Goal: Transaction & Acquisition: Purchase product/service

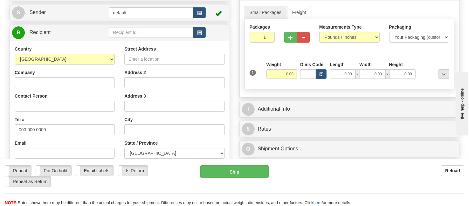
scroll to position [95, 0]
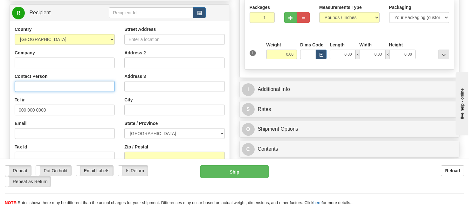
click at [30, 83] on input "Contact Person" at bounding box center [65, 86] width 100 height 11
paste input "PJC [PERSON_NAME]"
type input "PJC [PERSON_NAME]"
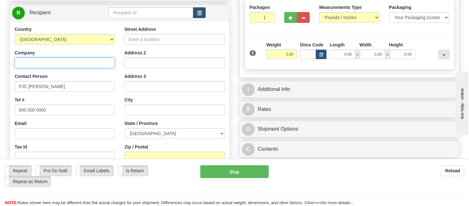
click at [46, 64] on input "Company" at bounding box center [65, 63] width 100 height 11
paste input "PJC [PERSON_NAME]"
type input "PJC [PERSON_NAME]"
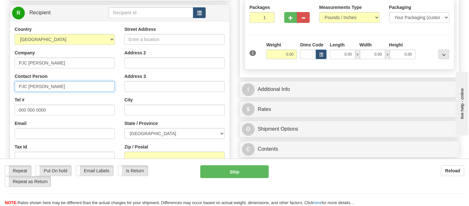
drag, startPoint x: 33, startPoint y: 86, endPoint x: 7, endPoint y: 86, distance: 26.1
click at [7, 86] on div "Create a label for the return Create Pickup Without Label Order # S Sender defa…" at bounding box center [120, 104] width 230 height 281
paste input "Attn: [PERSON_NAME]"
type input "Attn: [PERSON_NAME]"
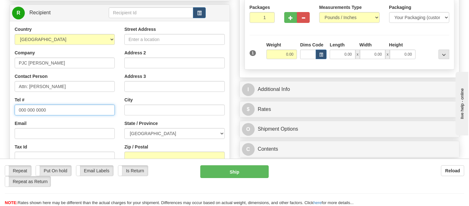
drag, startPoint x: 51, startPoint y: 108, endPoint x: -1, endPoint y: 110, distance: 51.3
click at [0, 110] on html "Training Course Close Toggle navigation Settings Shipping Preferences New Sende…" at bounding box center [234, 8] width 469 height 206
paste input "8193791444"
click at [25, 109] on input "8193791444" at bounding box center [65, 110] width 100 height 11
click at [35, 110] on input "819-3791444" at bounding box center [65, 110] width 100 height 11
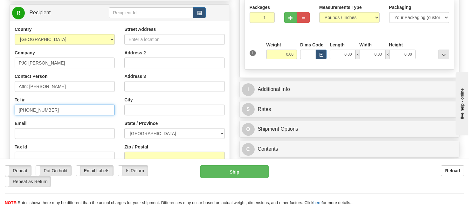
type input "[PHONE_NUMBER]"
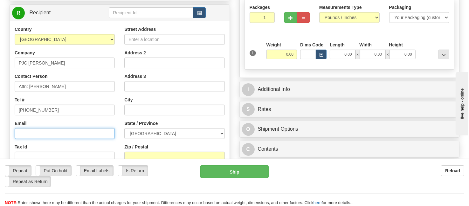
click at [38, 129] on input "Email" at bounding box center [65, 133] width 100 height 11
paste input "[EMAIL_ADDRESS][DOMAIN_NAME]"
type input "[EMAIL_ADDRESS][DOMAIN_NAME]"
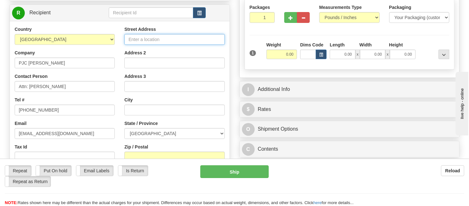
click at [136, 43] on input "Street Address" at bounding box center [174, 39] width 100 height 11
paste input "940 Boul des Récollets, Attn: [PERSON_NAME] [GEOGRAPHIC_DATA] Quebec, G8Z3W9"
click at [213, 38] on input "940 Boul des Récollets, Attn: [PERSON_NAME] [GEOGRAPHIC_DATA] Quebec, G8Z3W9" at bounding box center [174, 39] width 100 height 11
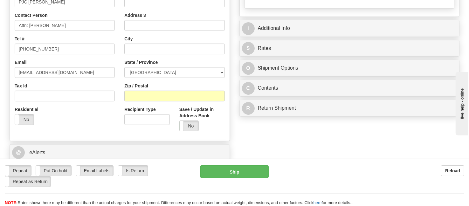
scroll to position [159, 0]
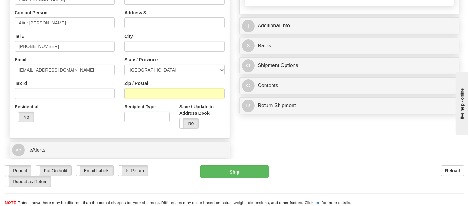
type input "940 Boul des Récollets, Attn: [PERSON_NAME] [GEOGRAPHIC_DATA] [GEOGRAPHIC_DATA],"
click at [222, 70] on select "[GEOGRAPHIC_DATA] [GEOGRAPHIC_DATA] [GEOGRAPHIC_DATA] [GEOGRAPHIC_DATA] [GEOGRA…" at bounding box center [174, 70] width 100 height 11
select select "QC"
click at [124, 65] on select "[GEOGRAPHIC_DATA] [GEOGRAPHIC_DATA] [GEOGRAPHIC_DATA] [GEOGRAPHIC_DATA] [GEOGRA…" at bounding box center [174, 70] width 100 height 11
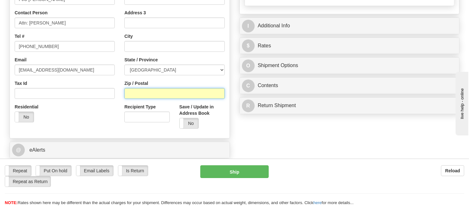
click at [140, 97] on input "Zip / Postal" at bounding box center [174, 93] width 100 height 11
paste input "G8Z3W9"
click at [137, 96] on input "G8Z3W9" at bounding box center [174, 93] width 100 height 11
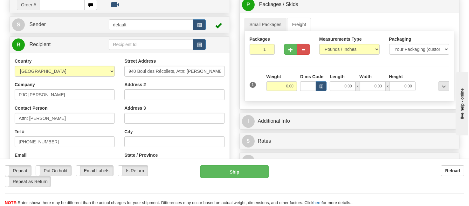
scroll to position [95, 0]
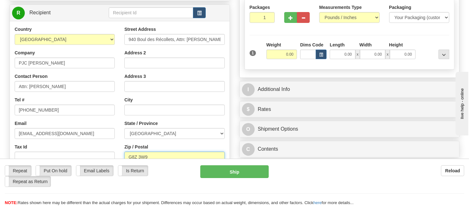
type input "G8Z 3W9"
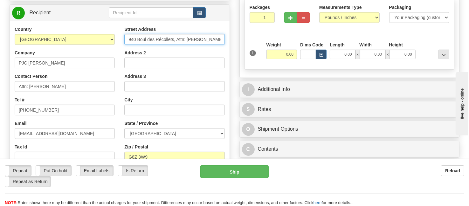
scroll to position [0, 45]
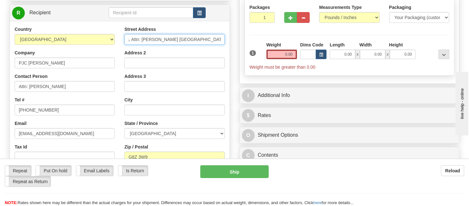
drag, startPoint x: 177, startPoint y: 38, endPoint x: 250, endPoint y: 36, distance: 73.5
click at [183, 40] on input "940 Boul des Récollets, Attn: [PERSON_NAME] [GEOGRAPHIC_DATA] [GEOGRAPHIC_DATA]," at bounding box center [174, 39] width 100 height 11
drag, startPoint x: 174, startPoint y: 40, endPoint x: 202, endPoint y: 40, distance: 27.4
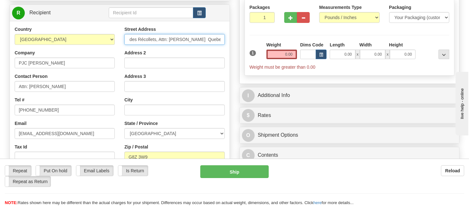
click at [202, 40] on input "940 Boul des Récollets, Attn: [PERSON_NAME] Quebec," at bounding box center [174, 39] width 100 height 11
type input "940 Boul des Récollets, Attn: [PERSON_NAME] Quebec,"
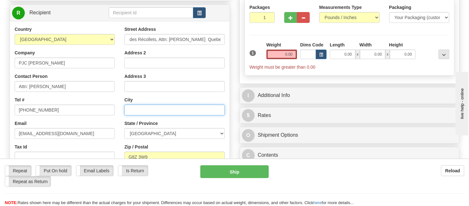
click at [151, 109] on input "text" at bounding box center [174, 110] width 100 height 11
paste input "[GEOGRAPHIC_DATA]"
type input "[GEOGRAPHIC_DATA]"
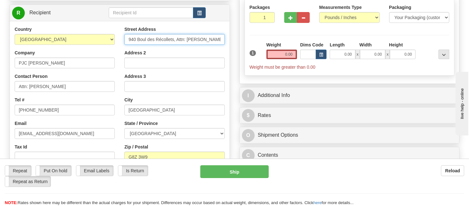
click at [159, 38] on input "940 Boul des Récollets, Attn: [PERSON_NAME] Quebec," at bounding box center [174, 39] width 100 height 11
drag, startPoint x: 174, startPoint y: 40, endPoint x: 227, endPoint y: 40, distance: 52.8
click at [227, 40] on div "Street Address 940 Boul des Récollets, Attn: [PERSON_NAME] Quebec, Address 2 Ad…" at bounding box center [175, 111] width 110 height 171
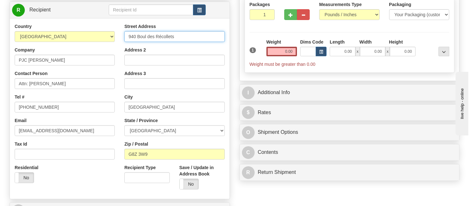
scroll to position [94, 0]
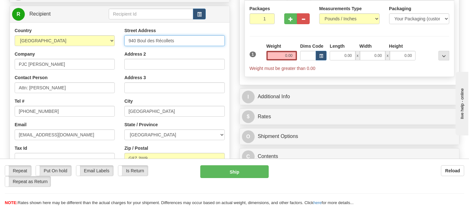
type input "940 Boul des Récollets"
drag, startPoint x: 285, startPoint y: 55, endPoint x: 296, endPoint y: 55, distance: 11.2
click at [296, 55] on input "0.00" at bounding box center [282, 56] width 31 height 10
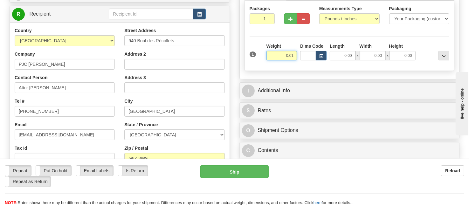
type input "0.01"
click button "Delete" at bounding box center [0, 0] width 0 height 0
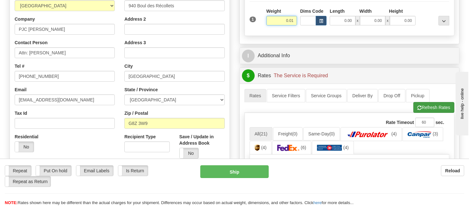
scroll to position [221, 0]
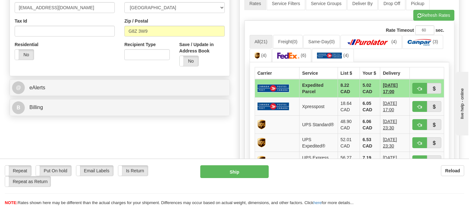
click at [271, 84] on img at bounding box center [274, 88] width 32 height 8
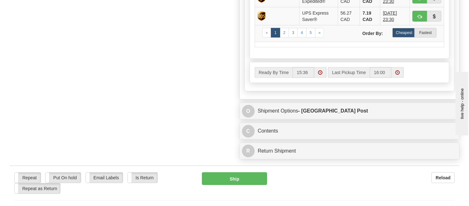
scroll to position [380, 0]
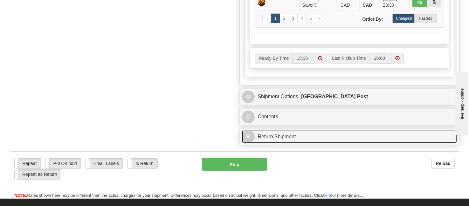
click at [270, 132] on link "R Return Shipment" at bounding box center [349, 136] width 215 height 13
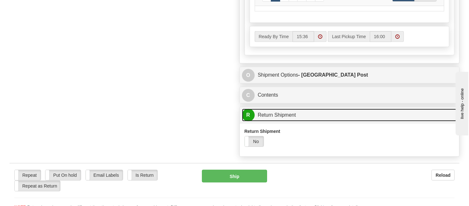
scroll to position [444, 0]
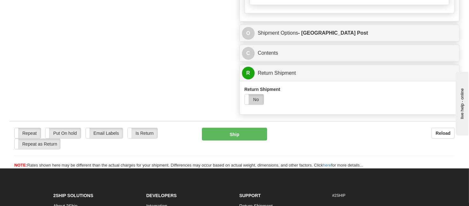
click at [257, 99] on label "No" at bounding box center [254, 99] width 19 height 10
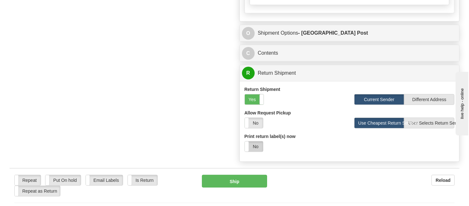
click at [254, 146] on label "No" at bounding box center [254, 147] width 18 height 10
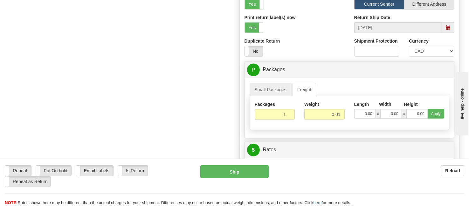
scroll to position [571, 0]
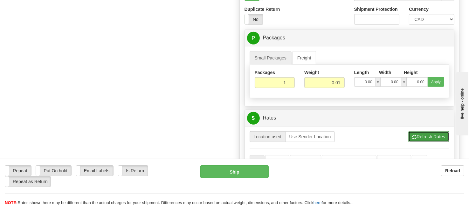
click at [417, 133] on button "Refresh Rates" at bounding box center [428, 136] width 41 height 11
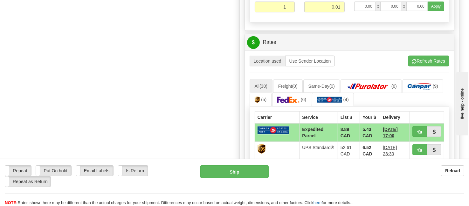
scroll to position [667, 0]
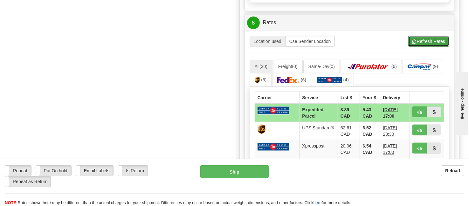
click at [435, 40] on button "Refresh Rates" at bounding box center [428, 41] width 41 height 11
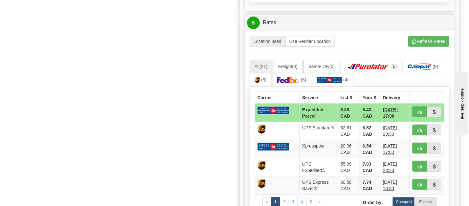
click at [276, 109] on img at bounding box center [274, 111] width 32 height 8
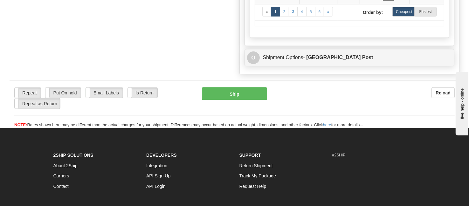
scroll to position [857, 0]
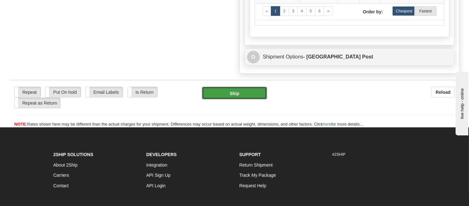
click at [232, 89] on button "Ship" at bounding box center [235, 93] width 66 height 13
type input "DOM.EP"
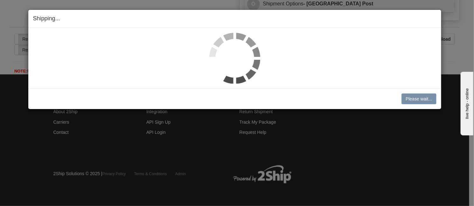
scroll to position [466, 0]
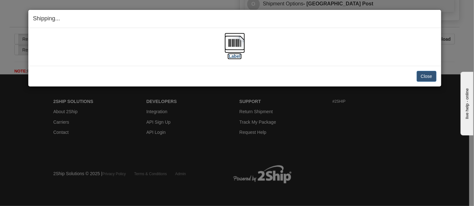
click at [233, 43] on img at bounding box center [235, 43] width 20 height 20
click at [426, 74] on button "Close" at bounding box center [427, 76] width 20 height 11
